Goal: Find contact information: Find contact information

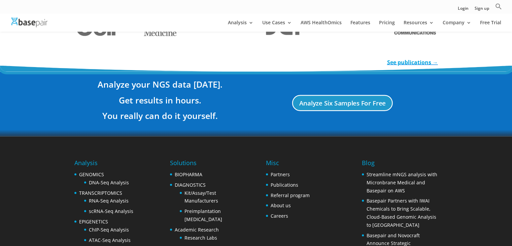
scroll to position [1269, 0]
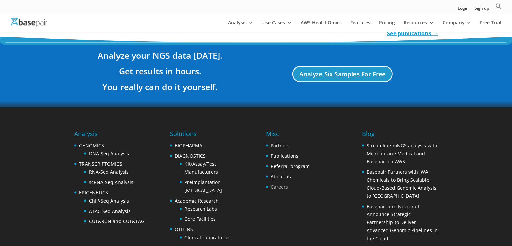
click at [278, 186] on link "Careers" at bounding box center [280, 186] width 18 height 6
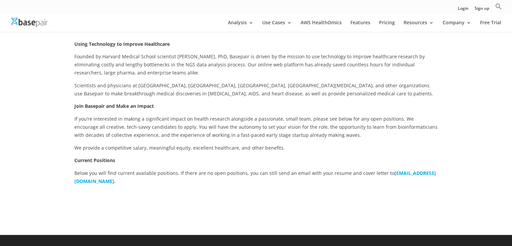
scroll to position [104, 0]
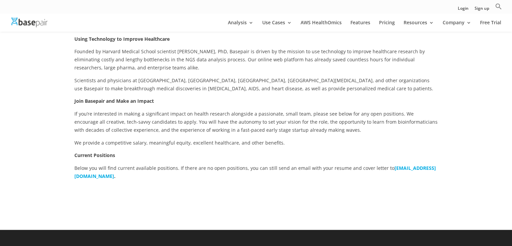
click at [66, 181] on div "Using Technology to Improve Healthcare Founded by Harvard Medical School scient…" at bounding box center [256, 119] width 512 height 222
drag, startPoint x: 71, startPoint y: 175, endPoint x: 137, endPoint y: 173, distance: 66.0
click at [137, 173] on div "Using Technology to Improve Healthcare Founded by Harvard Medical School scient…" at bounding box center [256, 119] width 512 height 222
copy b "careers@basepairtech.com"
